Goal: Obtain resource: Download file/media

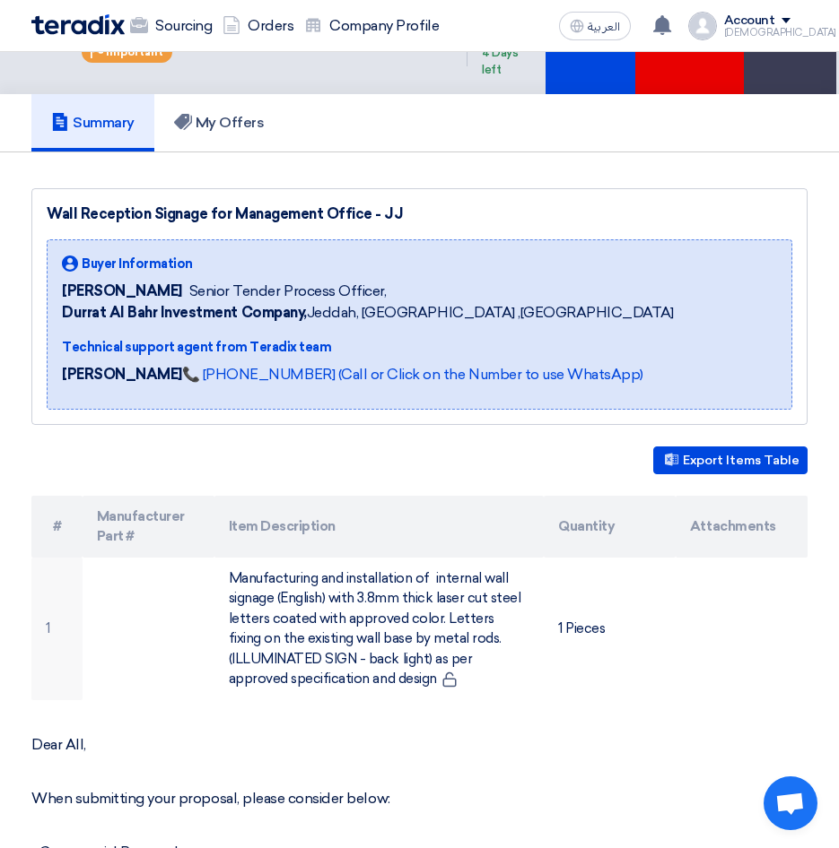
click at [65, 321] on b "Durrat Al Bahr Investment Company," at bounding box center [184, 312] width 245 height 17
drag, startPoint x: 62, startPoint y: 329, endPoint x: 304, endPoint y: 333, distance: 242.2
click at [304, 324] on span "Durrat [PERSON_NAME] Investment Company, [GEOGRAPHIC_DATA], [GEOGRAPHIC_DATA] ,…" at bounding box center [368, 313] width 612 height 22
copy b "Durrat Al Bahr Investment Company,"
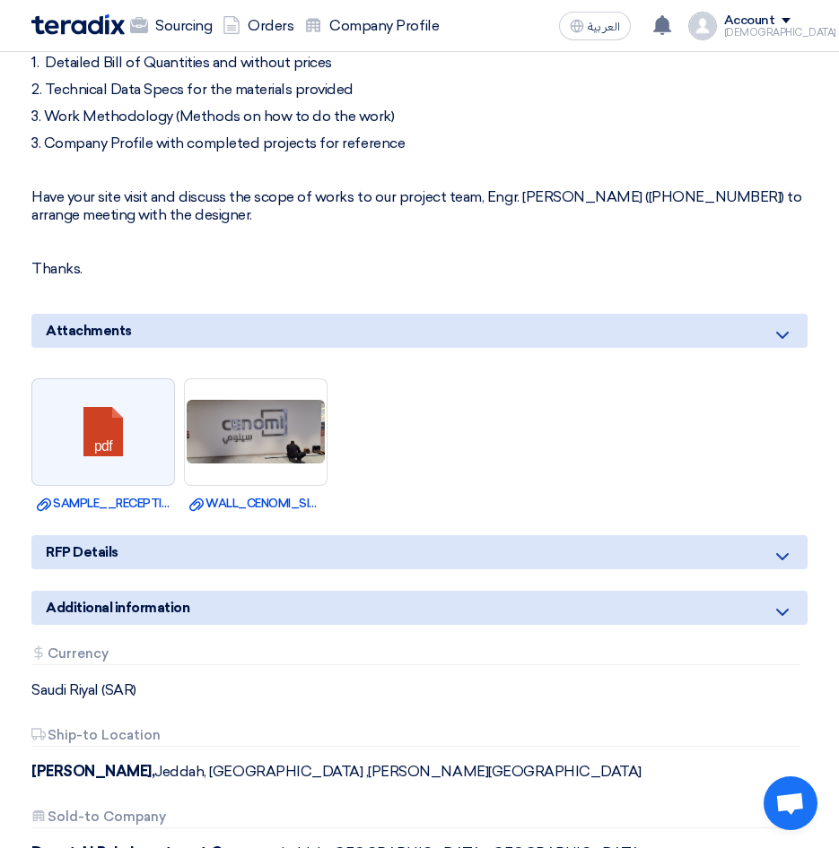
scroll to position [1076, 0]
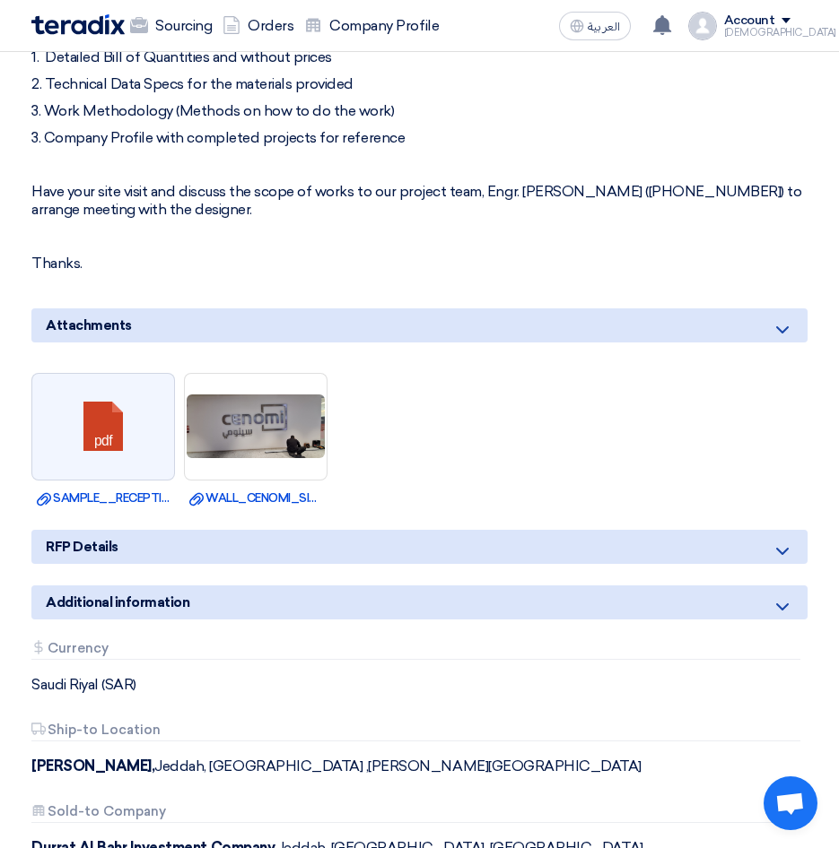
drag, startPoint x: 35, startPoint y: 786, endPoint x: 145, endPoint y: 799, distance: 111.1
click at [145, 799] on div "Attachments Currency [GEOGRAPHIC_DATA] (SAR) Attachments Ship-to Location Jawha…" at bounding box center [419, 763] width 803 height 245
copy b "[PERSON_NAME]"
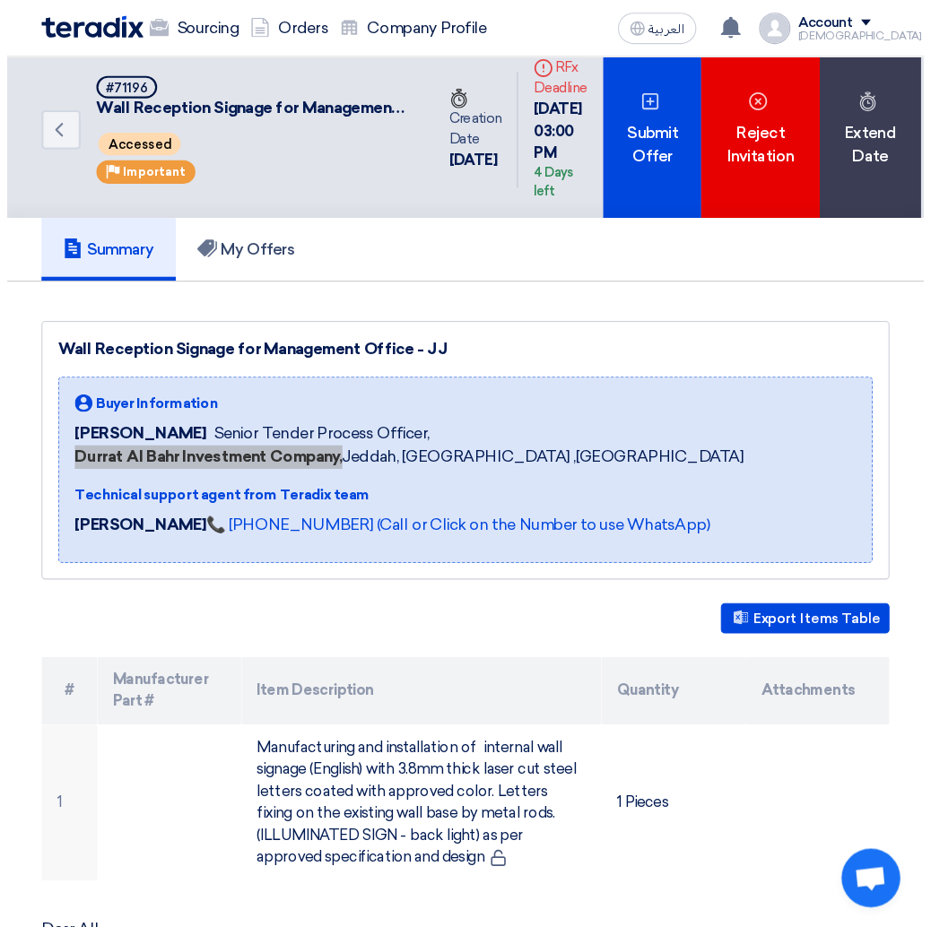
scroll to position [0, 0]
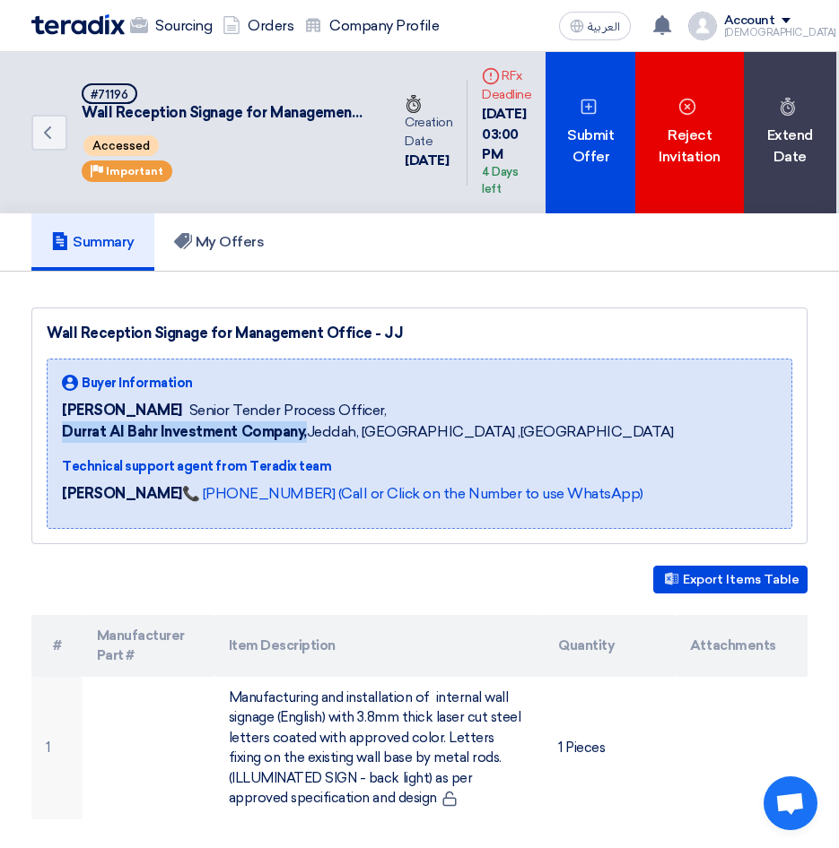
drag, startPoint x: 51, startPoint y: 351, endPoint x: 365, endPoint y: 361, distance: 314.1
click at [365, 344] on div "Wall Reception Signage for Management Office - JJ" at bounding box center [419, 334] width 745 height 22
copy div "Wall Reception Signage for Management Office"
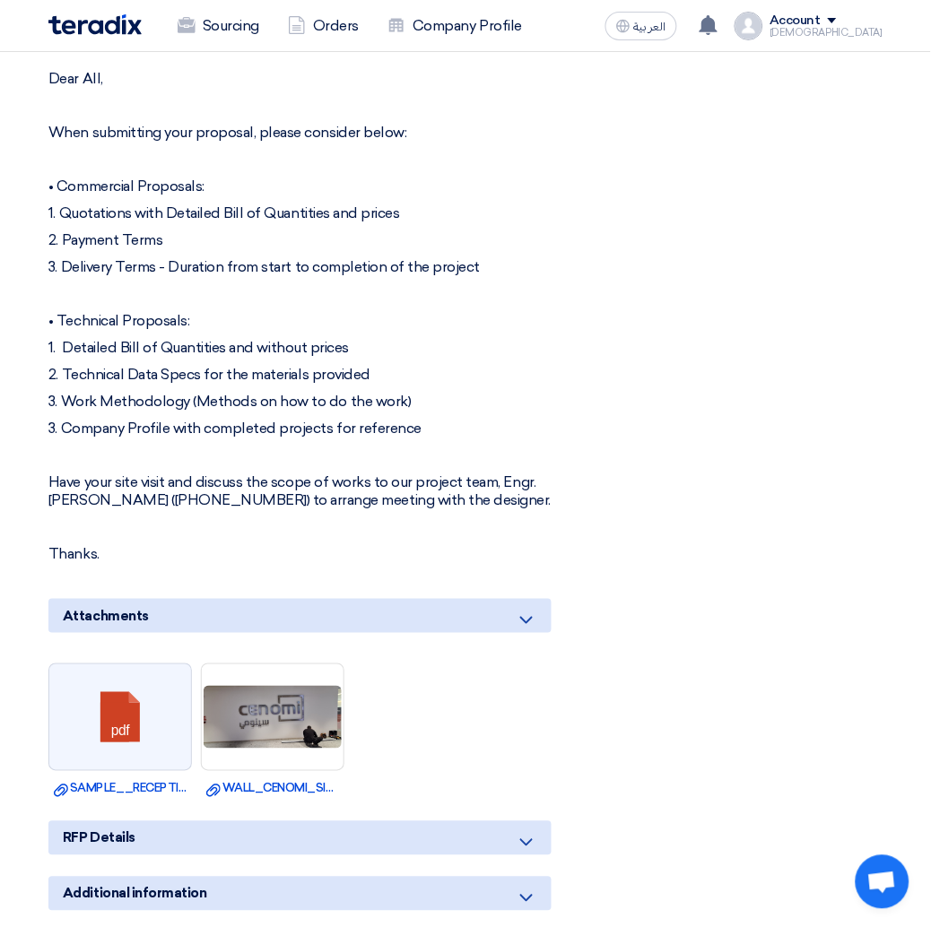
scroll to position [929, 0]
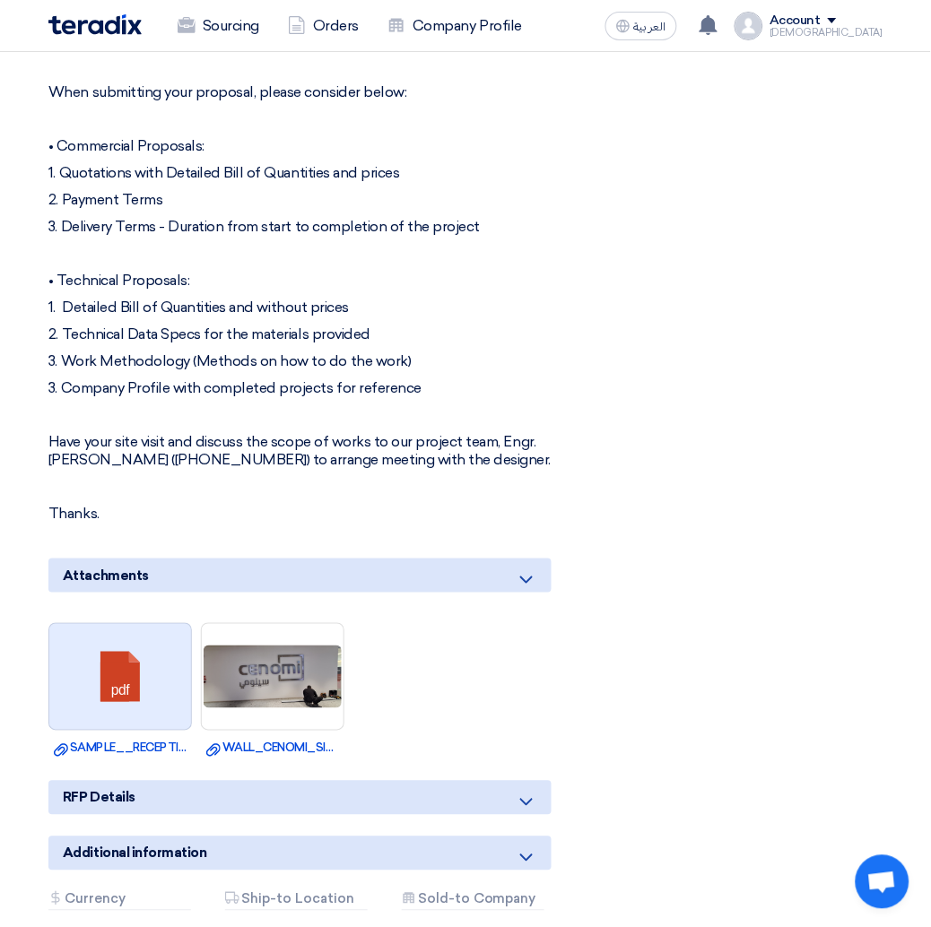
click at [148, 682] on link at bounding box center [121, 678] width 144 height 108
